Goal: Navigation & Orientation: Find specific page/section

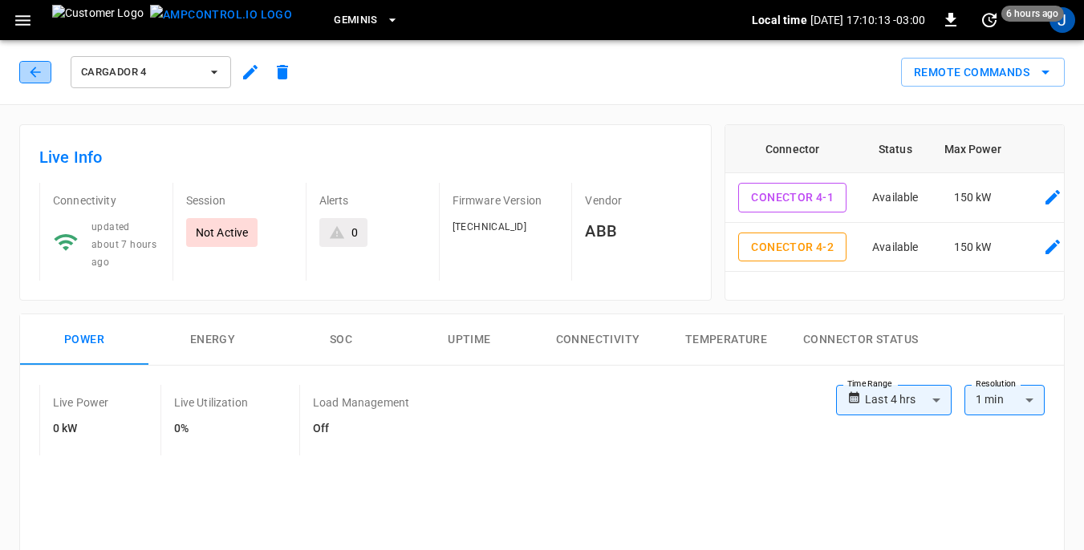
click at [39, 71] on icon "button" at bounding box center [35, 72] width 16 height 16
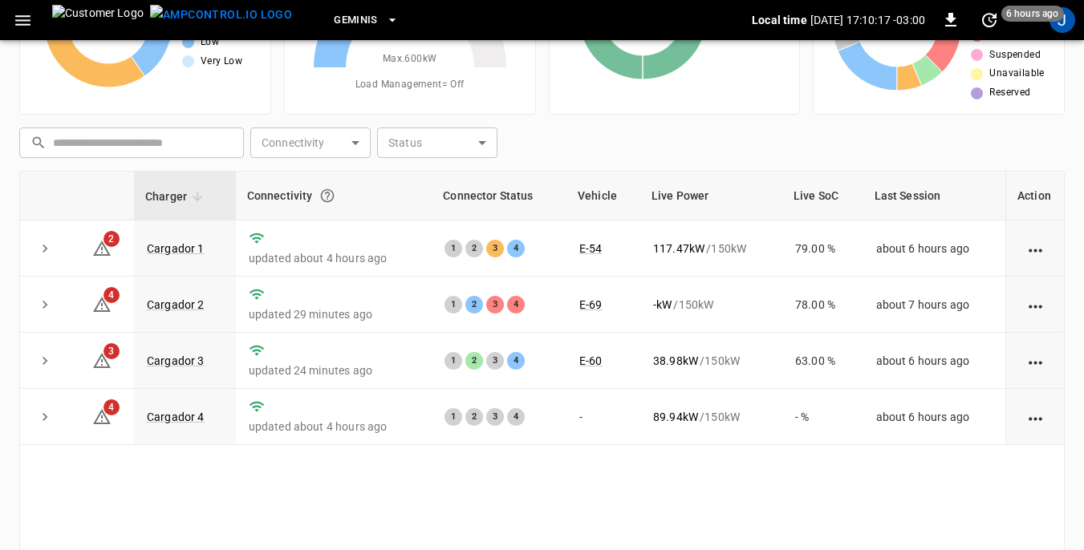
scroll to position [160, 0]
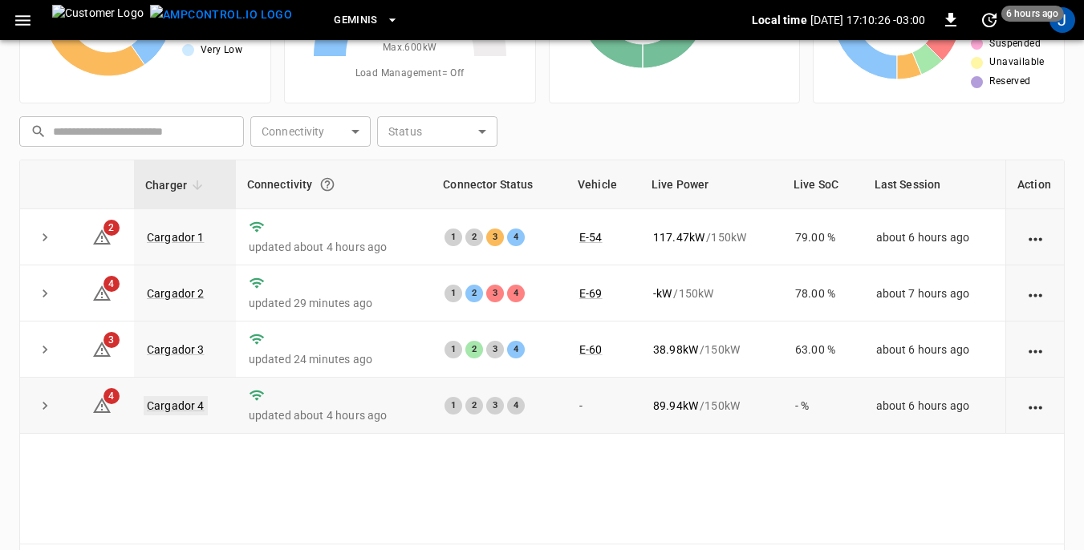
click at [179, 406] on link "Cargador 4" at bounding box center [176, 405] width 64 height 19
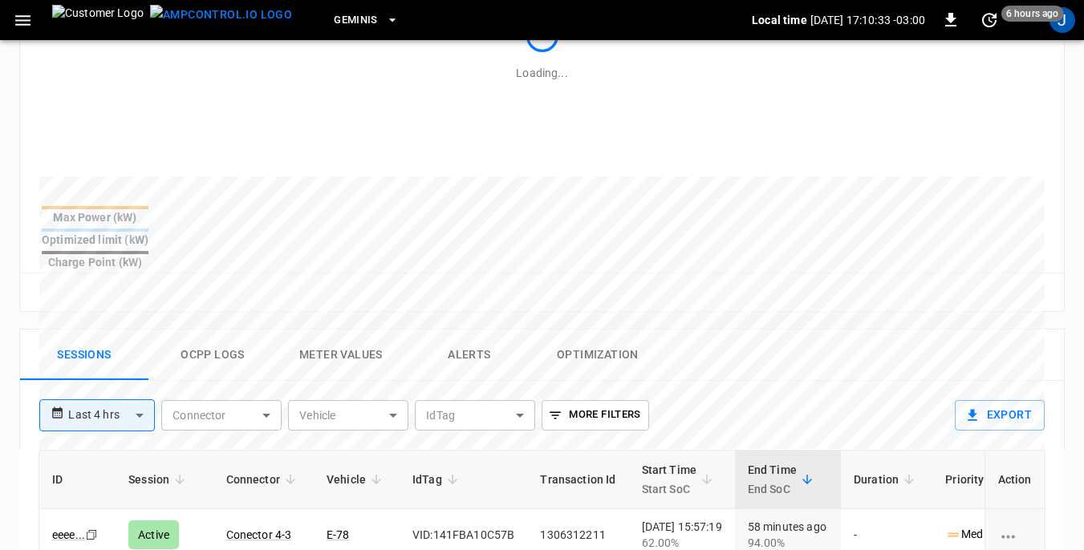
scroll to position [642, 0]
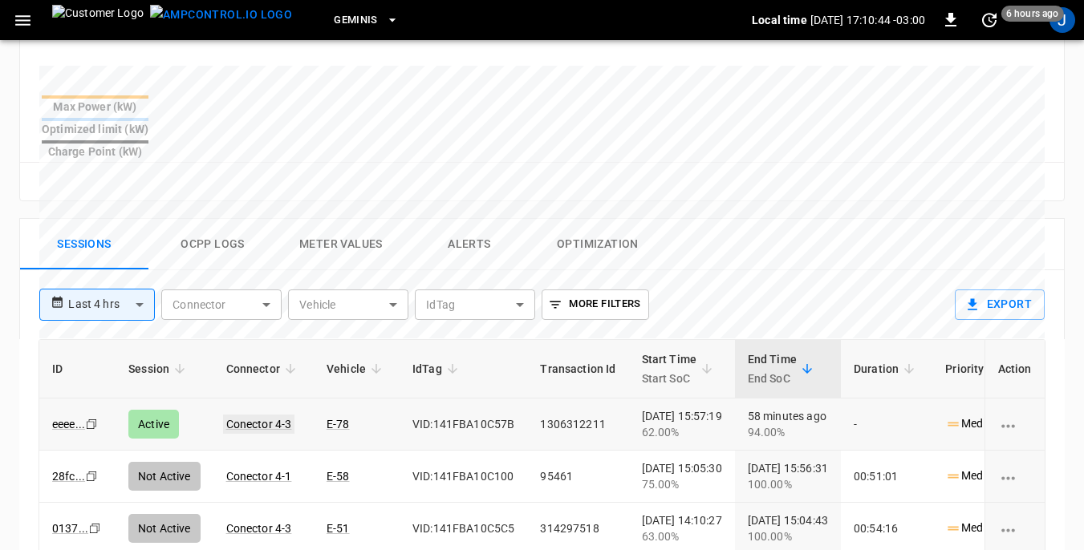
click at [245, 415] on link "Conector 4-3" at bounding box center [259, 424] width 72 height 19
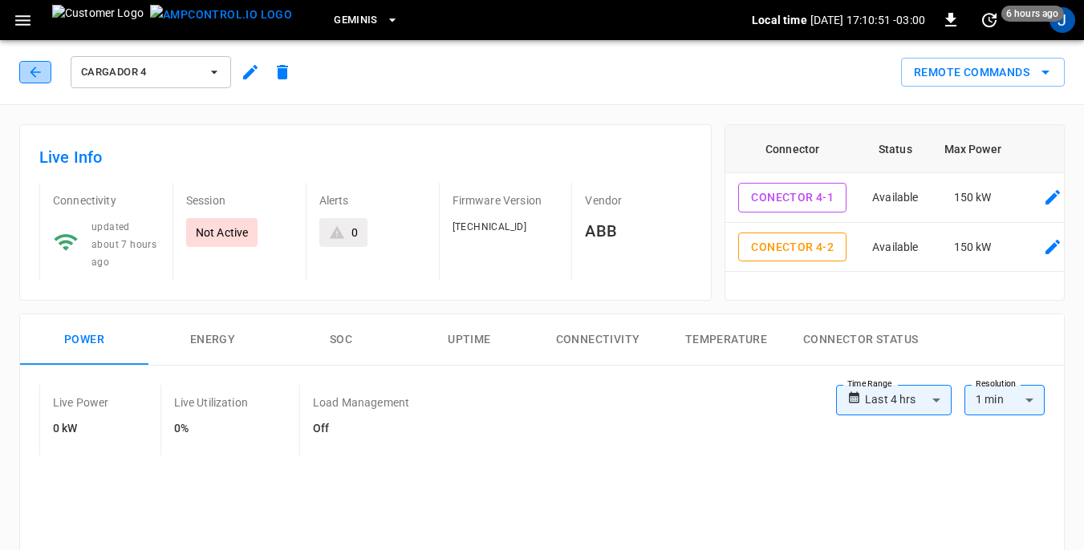
click at [39, 80] on button "button" at bounding box center [35, 72] width 32 height 22
click at [37, 69] on icon "button" at bounding box center [35, 72] width 16 height 16
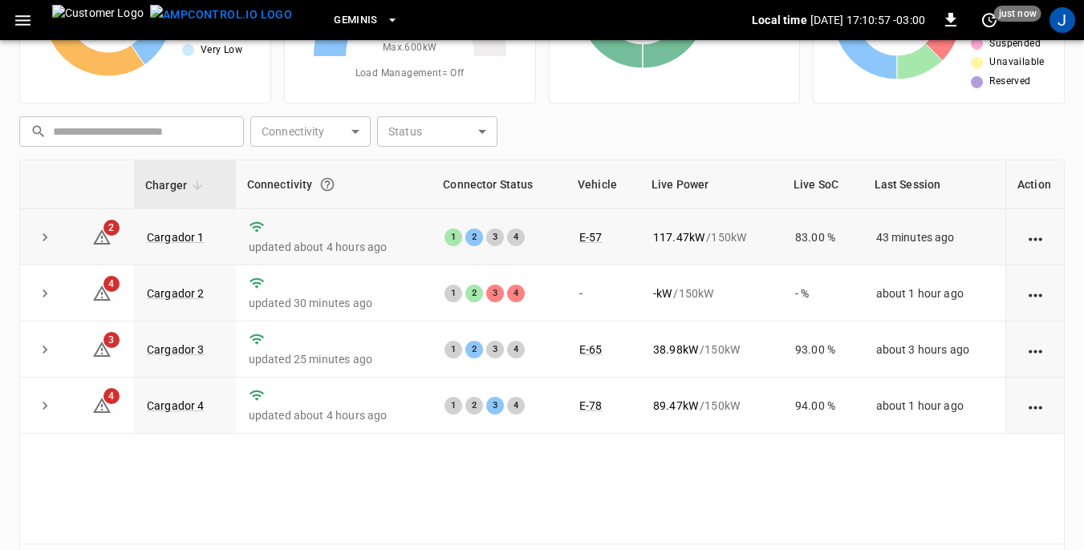
scroll to position [217, 0]
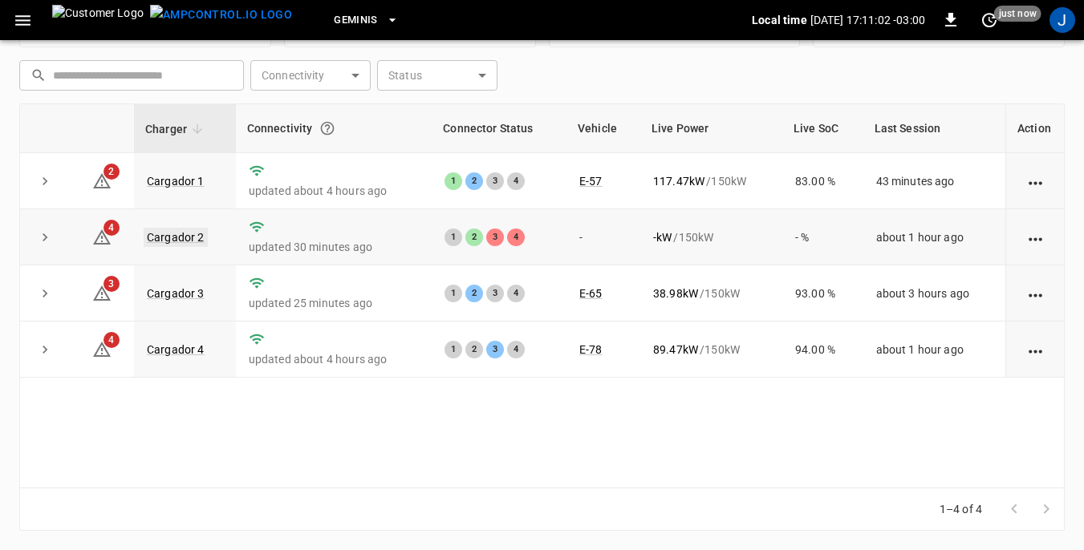
click at [177, 239] on link "Cargador 2" at bounding box center [176, 237] width 64 height 19
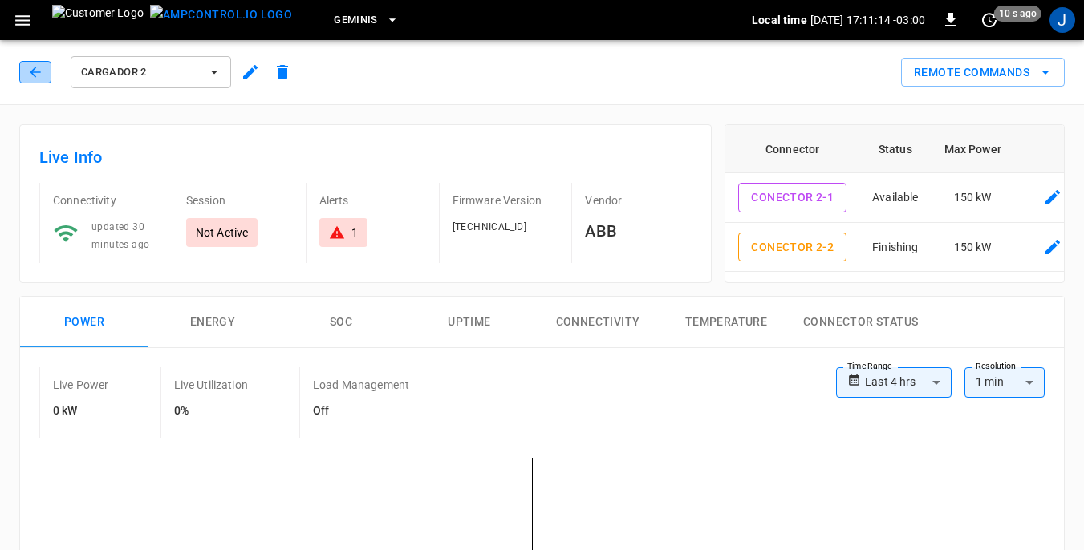
click at [43, 71] on icon "button" at bounding box center [35, 72] width 16 height 16
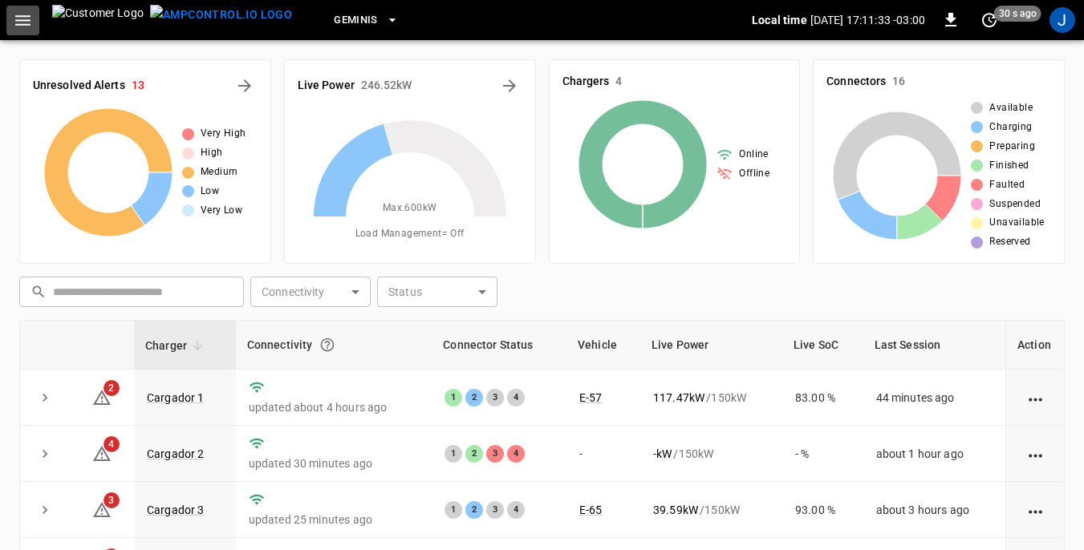
click at [27, 16] on icon "button" at bounding box center [22, 20] width 15 height 10
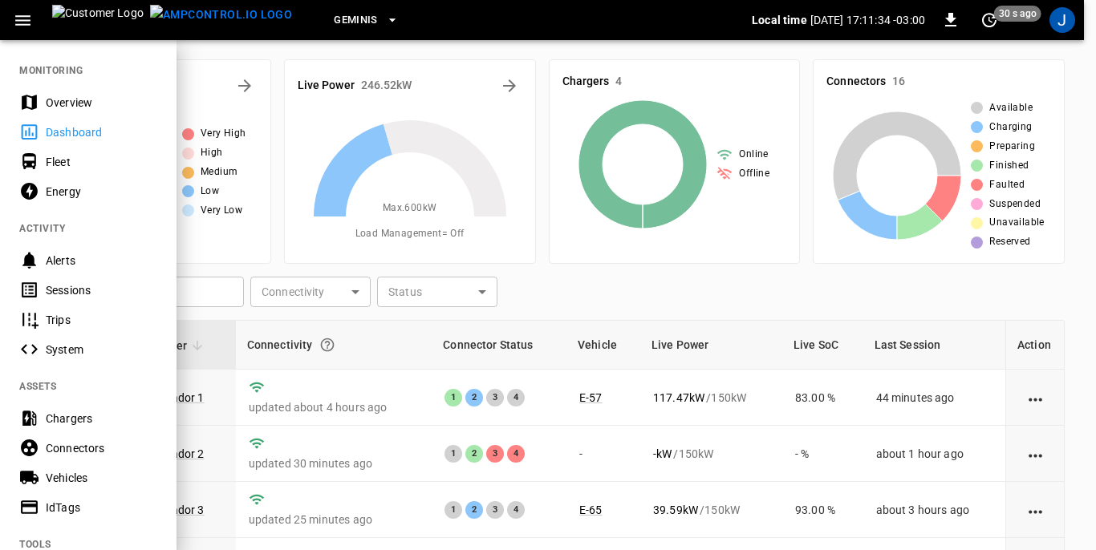
click at [76, 288] on div "Sessions" at bounding box center [102, 290] width 112 height 16
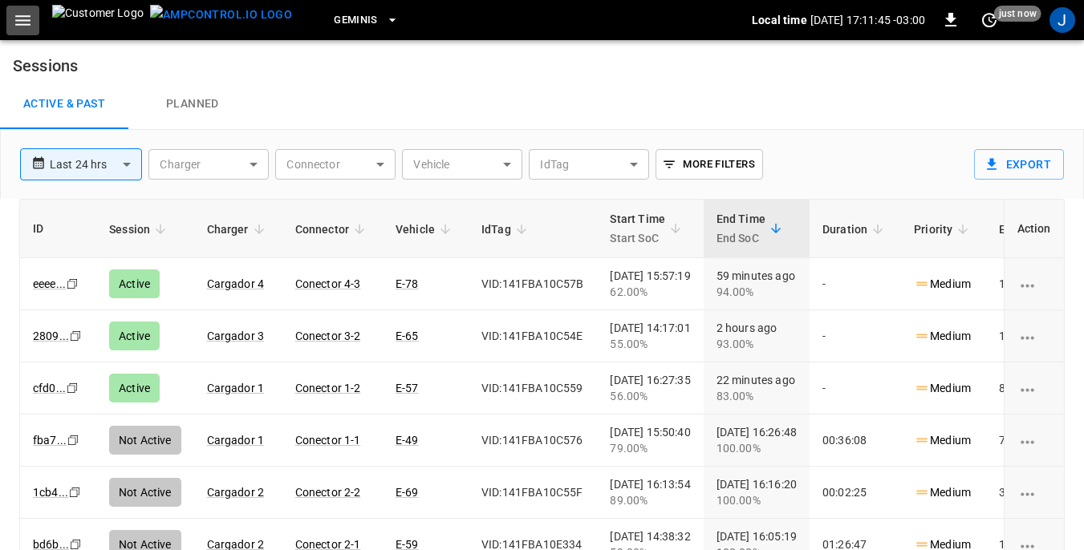
click at [26, 22] on icon "button" at bounding box center [23, 20] width 20 height 20
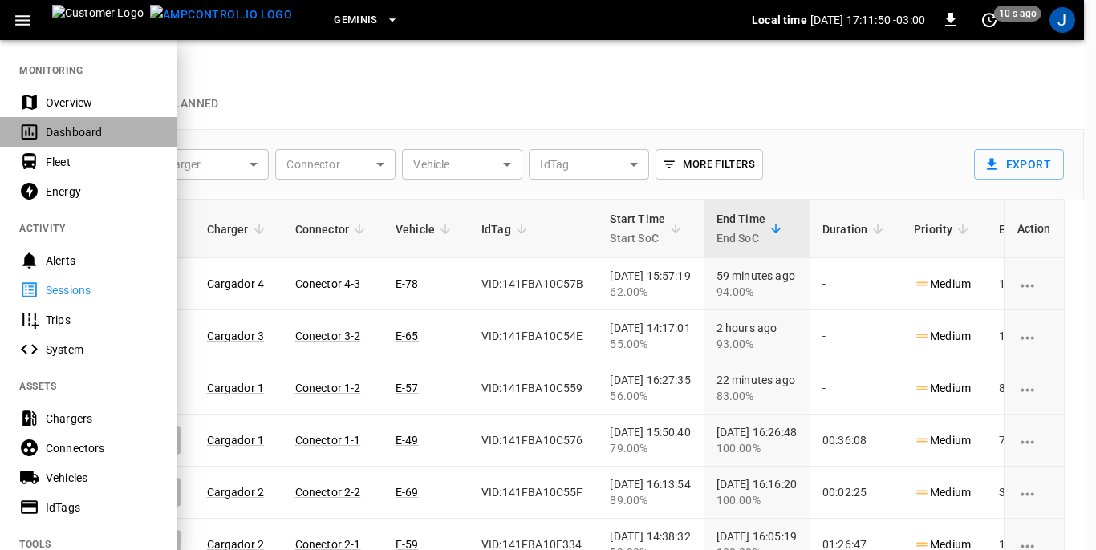
click at [60, 128] on div "Dashboard" at bounding box center [102, 132] width 112 height 16
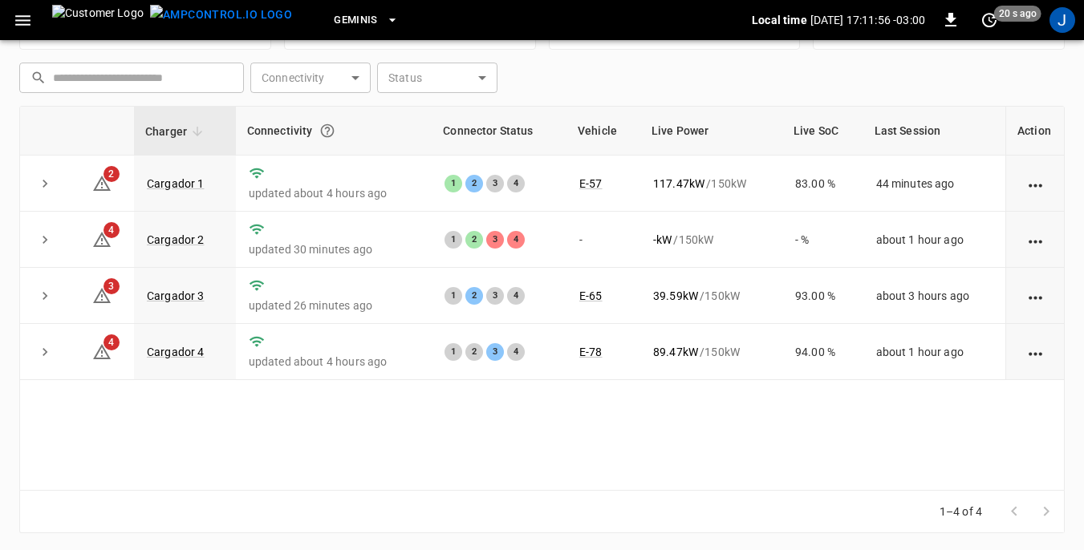
scroll to position [217, 0]
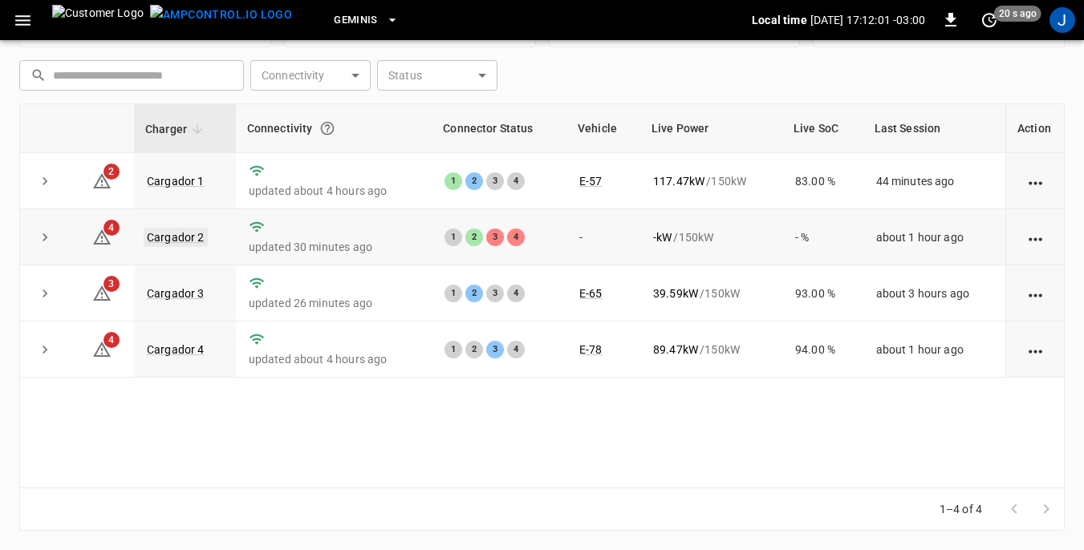
click at [160, 236] on link "Cargador 2" at bounding box center [176, 237] width 64 height 19
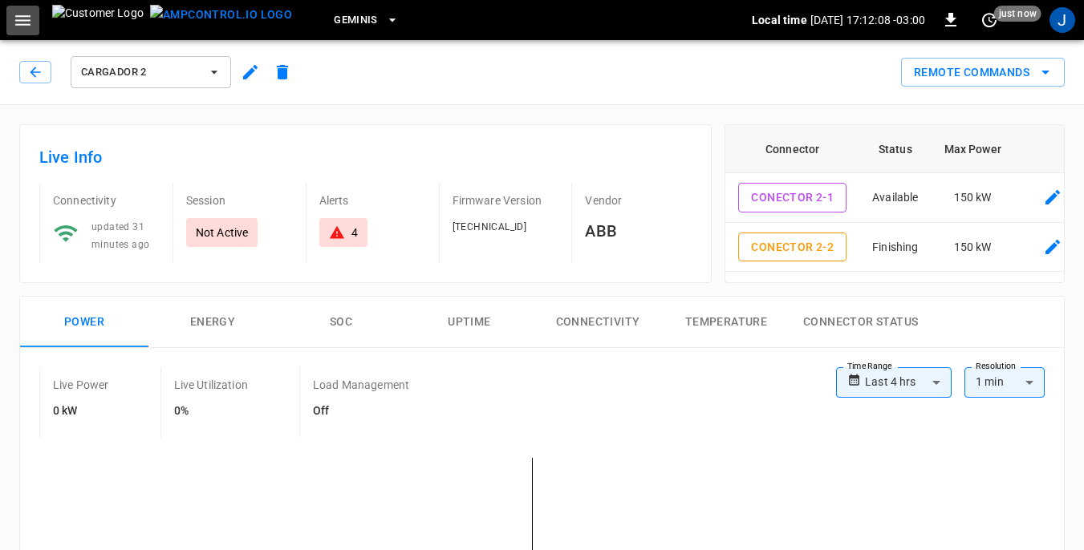
click at [20, 18] on icon "button" at bounding box center [23, 20] width 20 height 20
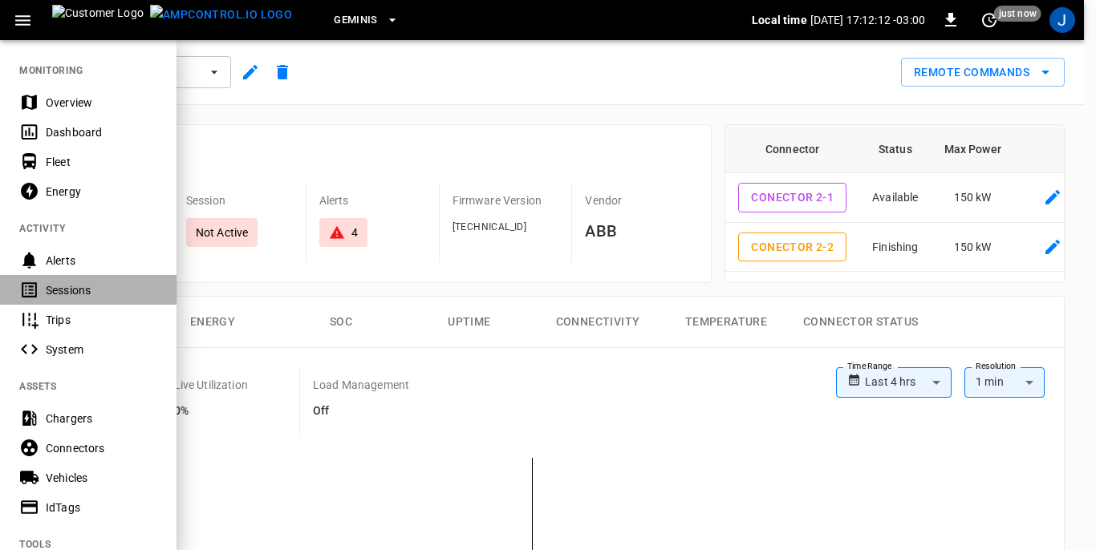
click at [87, 286] on div "Sessions" at bounding box center [102, 290] width 112 height 16
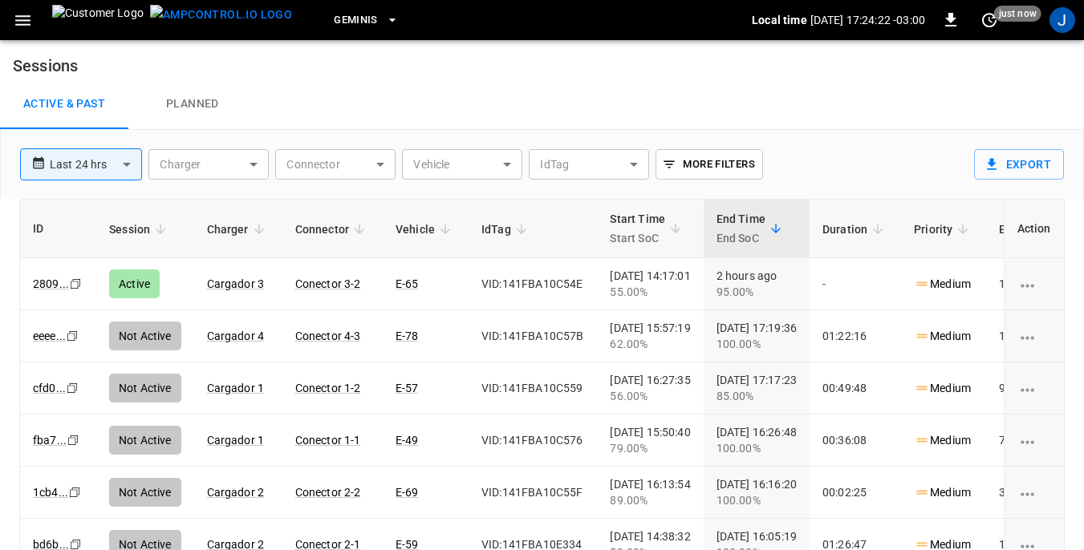
click at [23, 20] on icon "button" at bounding box center [22, 20] width 15 height 10
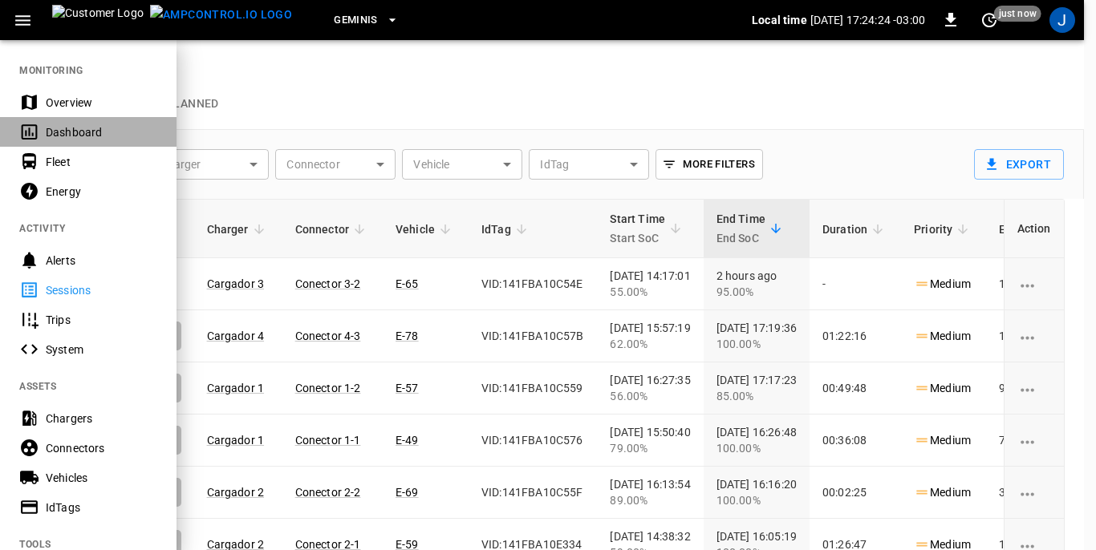
click at [74, 127] on div "Dashboard" at bounding box center [102, 132] width 112 height 16
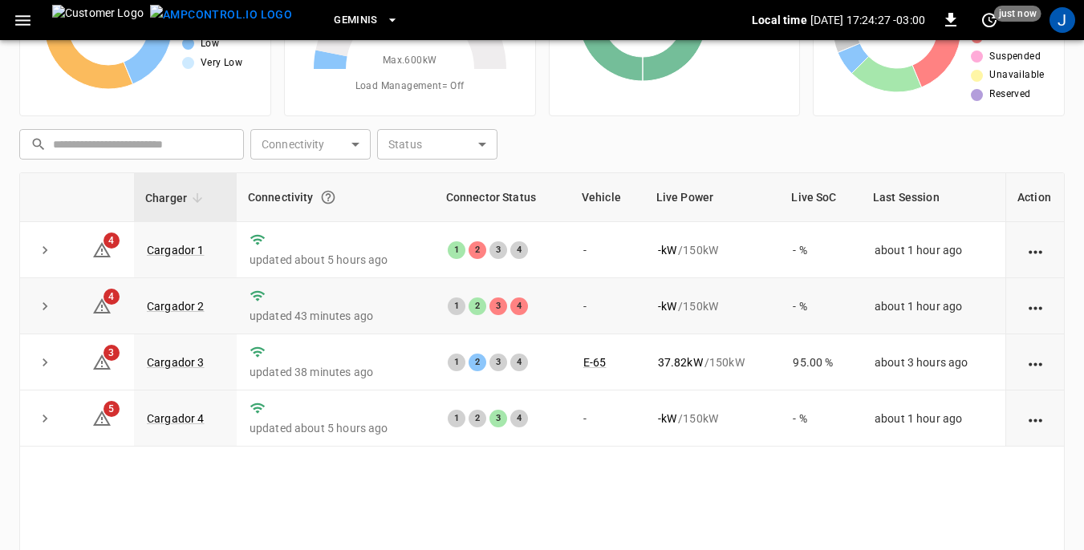
scroll to position [160, 0]
